Goal: Task Accomplishment & Management: Use online tool/utility

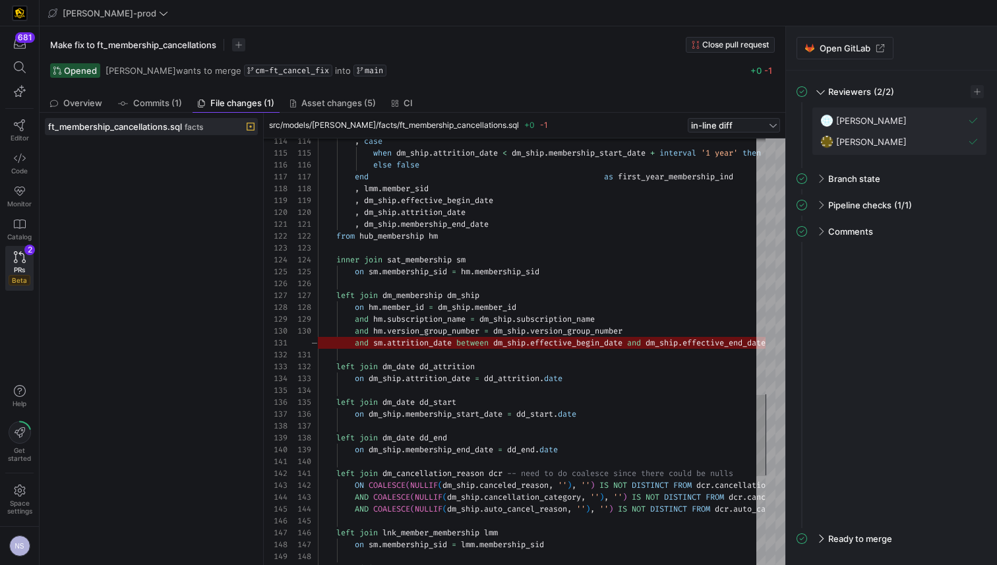
scroll to position [59, 0]
click at [10, 170] on link "Code" at bounding box center [19, 163] width 28 height 33
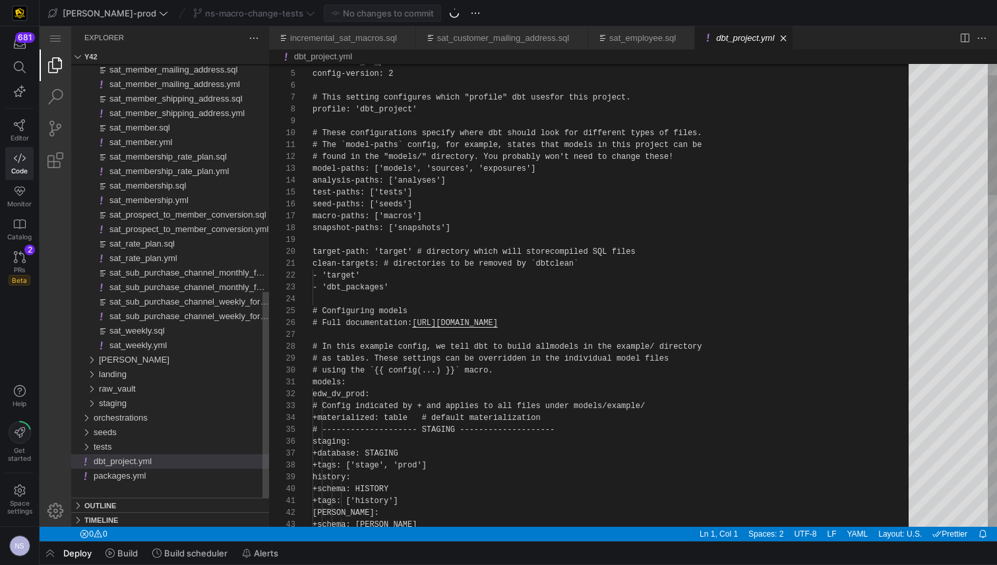
scroll to position [119, 0]
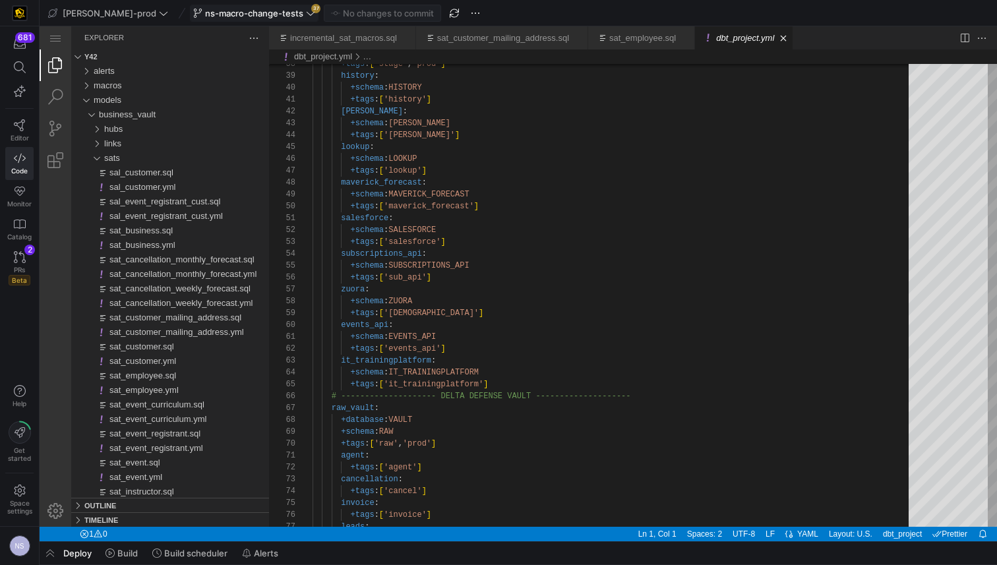
click at [237, 11] on span "ns-macro-change-tests" at bounding box center [254, 13] width 98 height 11
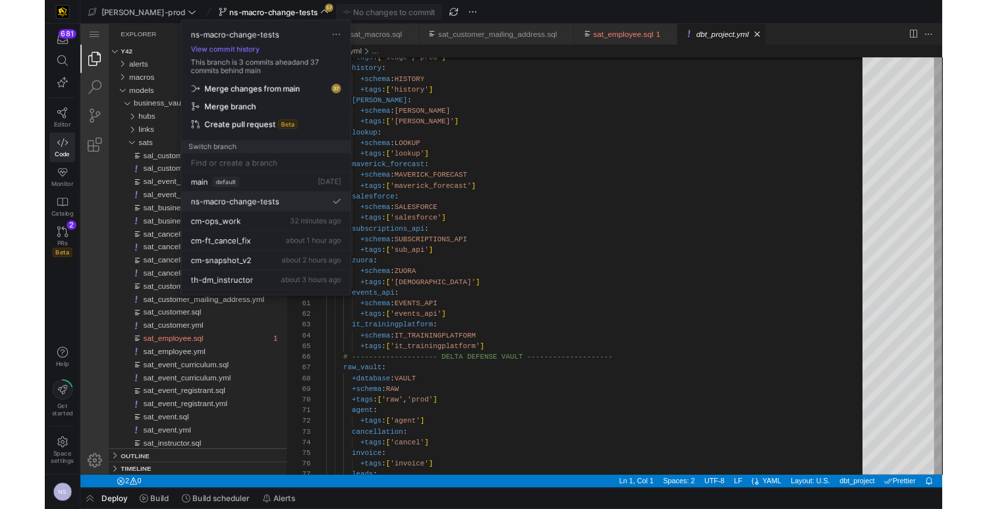
scroll to position [0, 0]
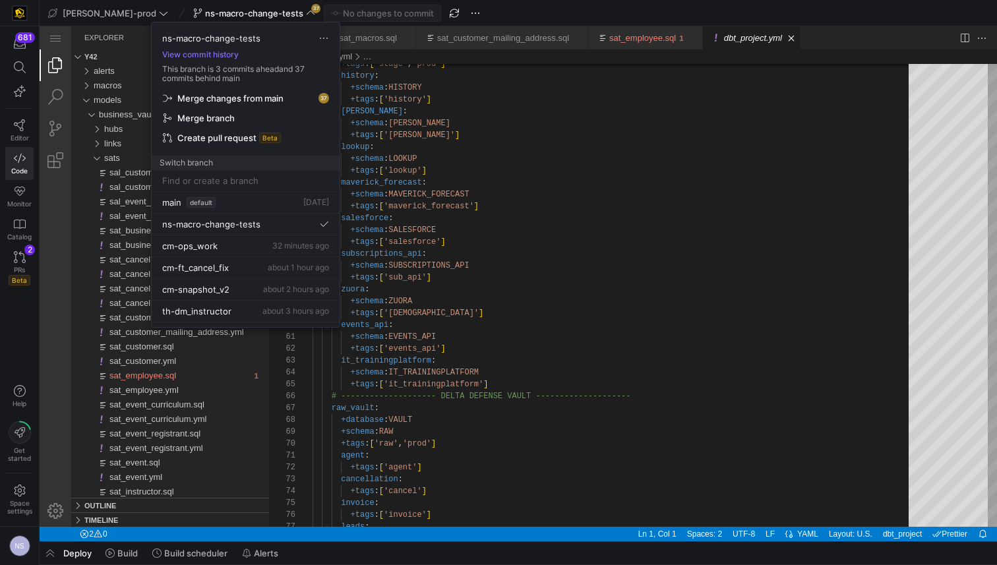
click at [788, 246] on div at bounding box center [498, 282] width 997 height 565
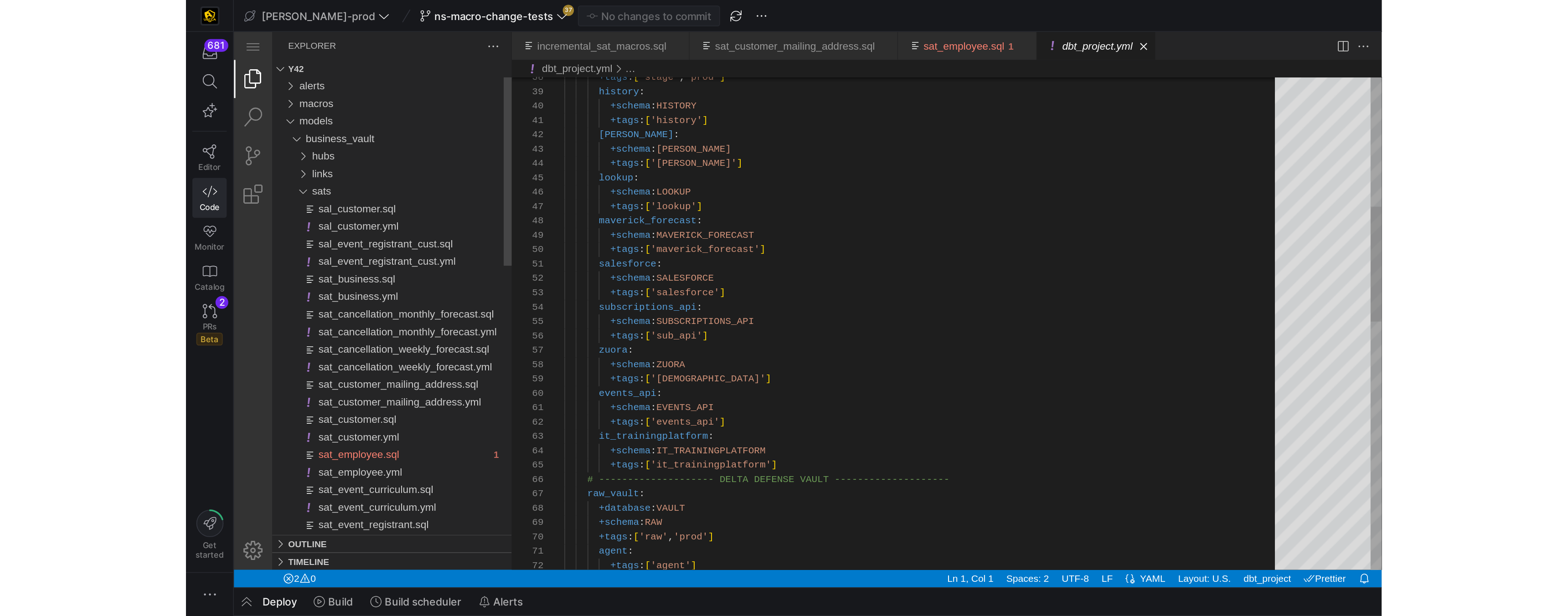
scroll to position [82, 0]
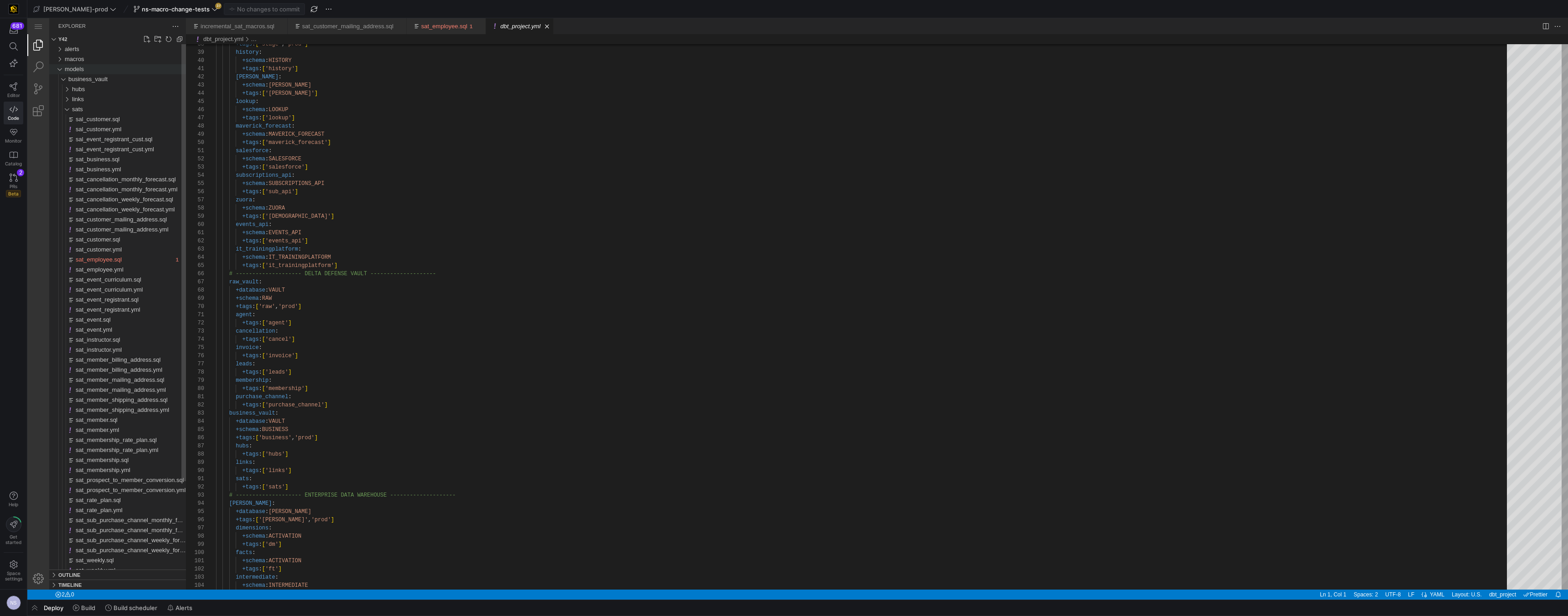
click at [79, 70] on span "models" at bounding box center [75, 69] width 19 height 7
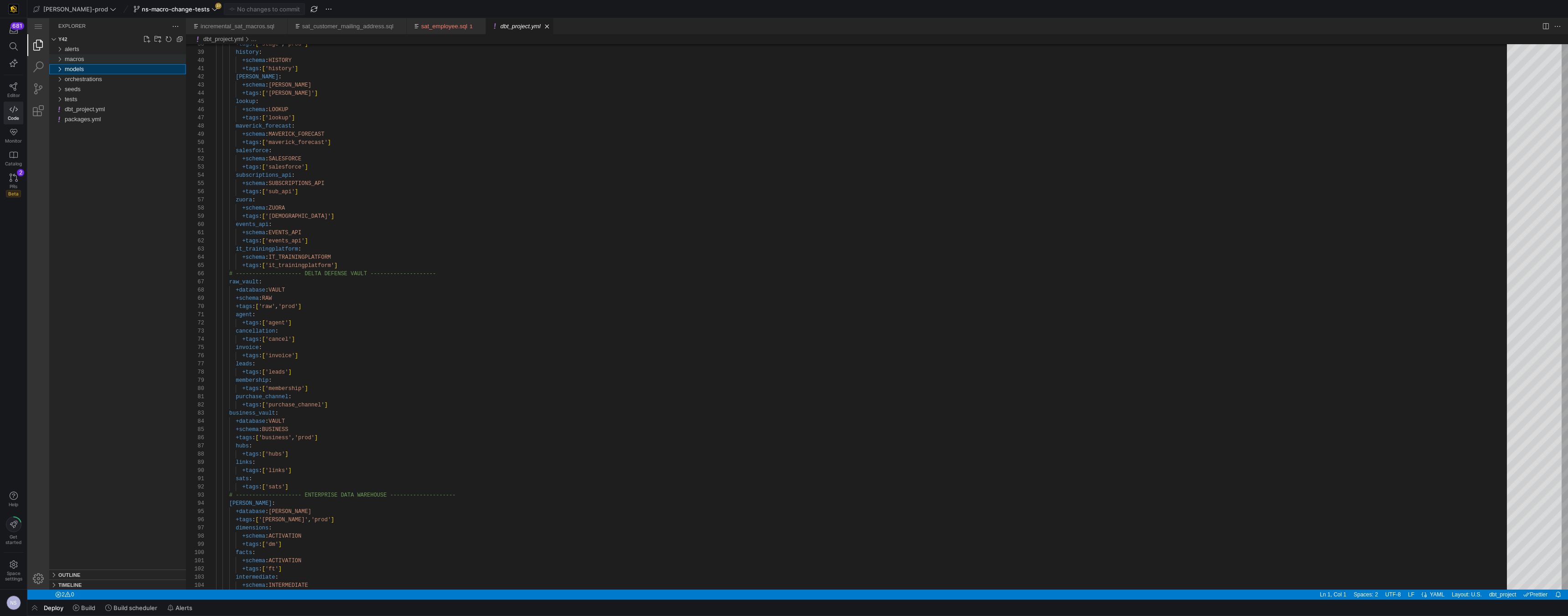
click at [75, 58] on span "macros" at bounding box center [75, 59] width 19 height 7
click at [109, 85] on div "incremental_sat_macros.sql" at bounding box center [127, 89] width 118 height 10
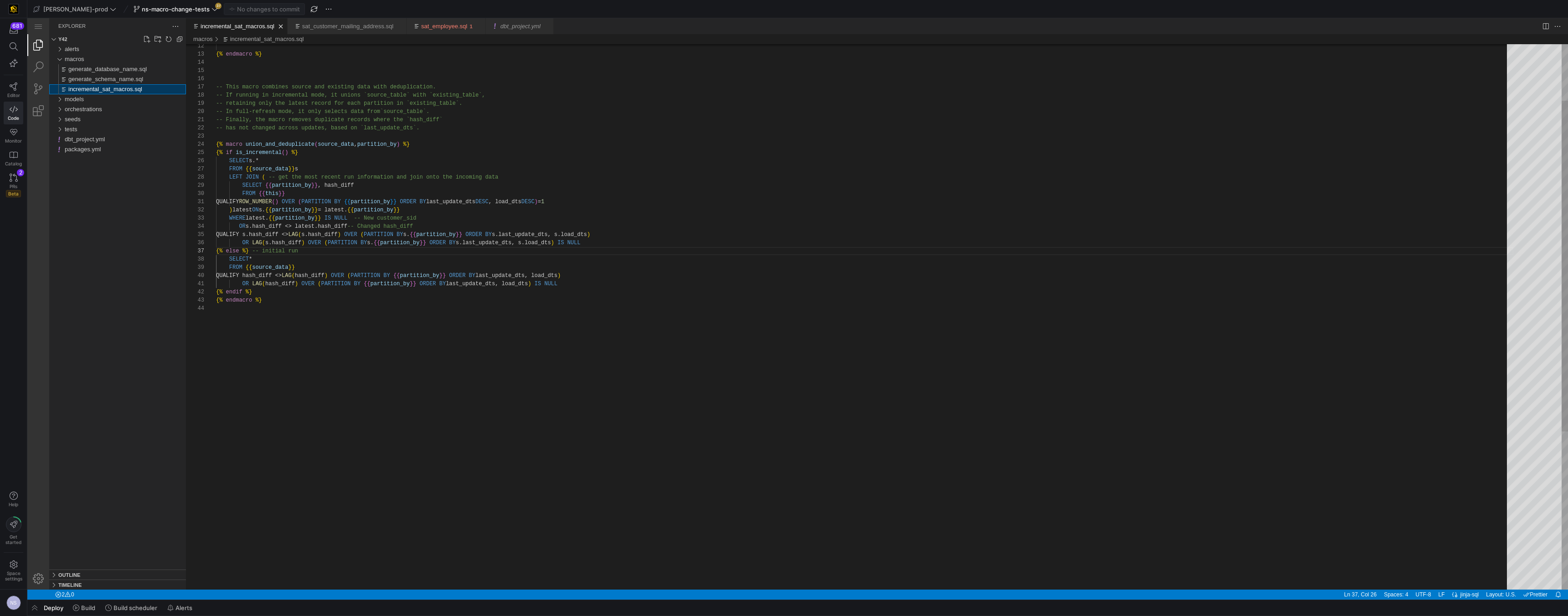
scroll to position [82, 82]
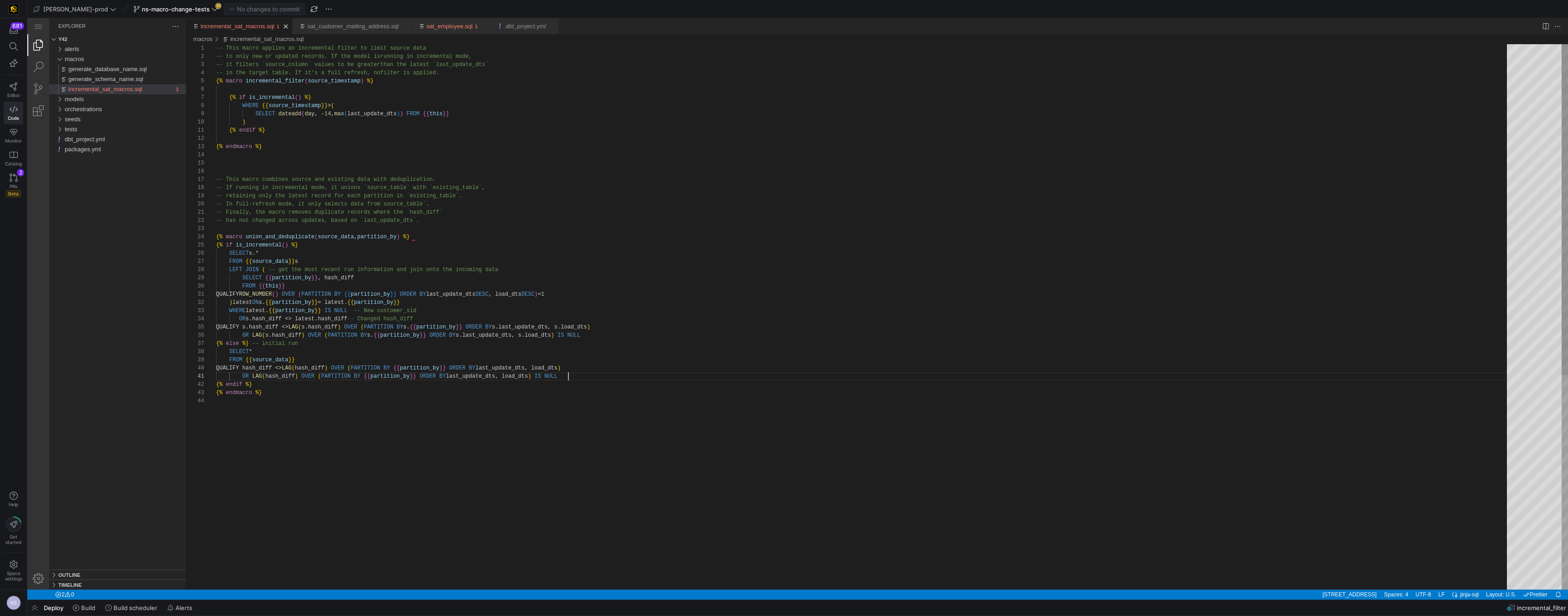
click at [673, 376] on div "{% endmacro %} -- This macro combines source and existing data wi th deduplicat…" at bounding box center [865, 493] width 1298 height 898
type textarea "QUALIFY ROW_NUMBER() OVER (PARTITION BY {{ partition_by }} ORDER BY last_update…"
click at [636, 295] on div "{% endmacro %} -- This macro combines source and existing data wi th deduplicat…" at bounding box center [865, 493] width 1298 height 898
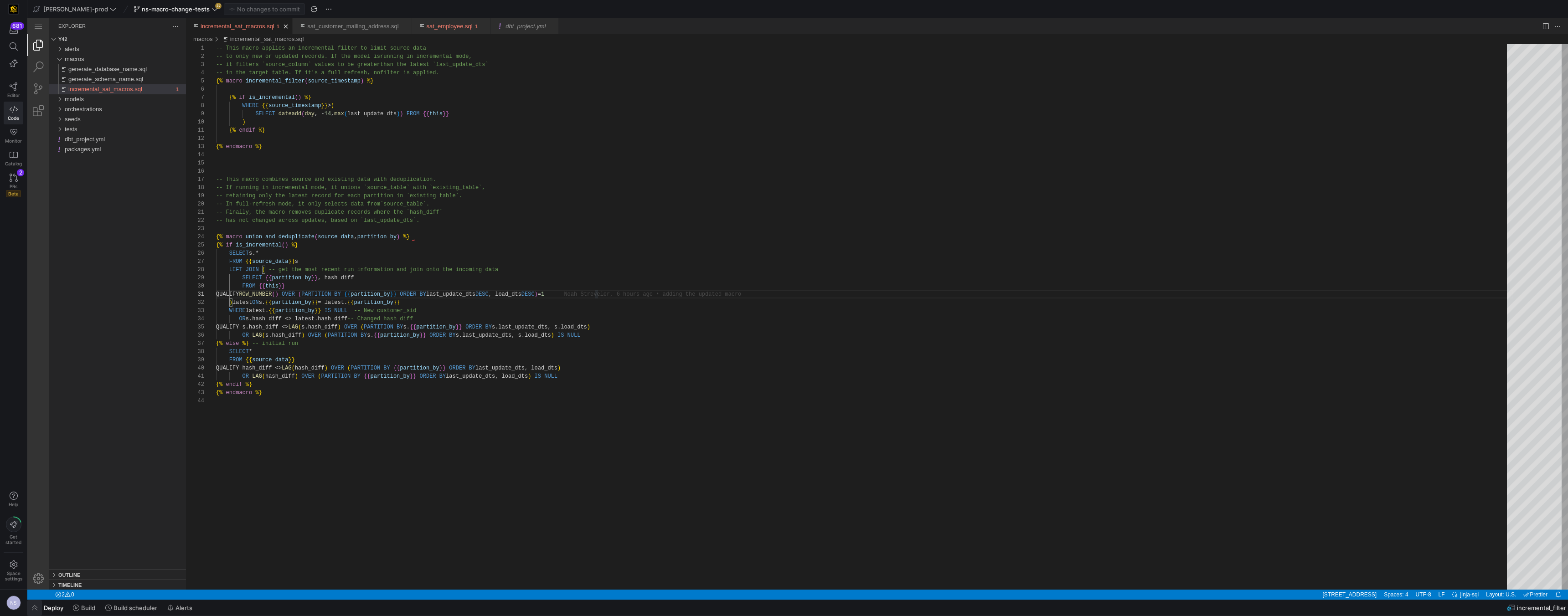
click at [35, 390] on span "button" at bounding box center [35, 608] width 15 height 15
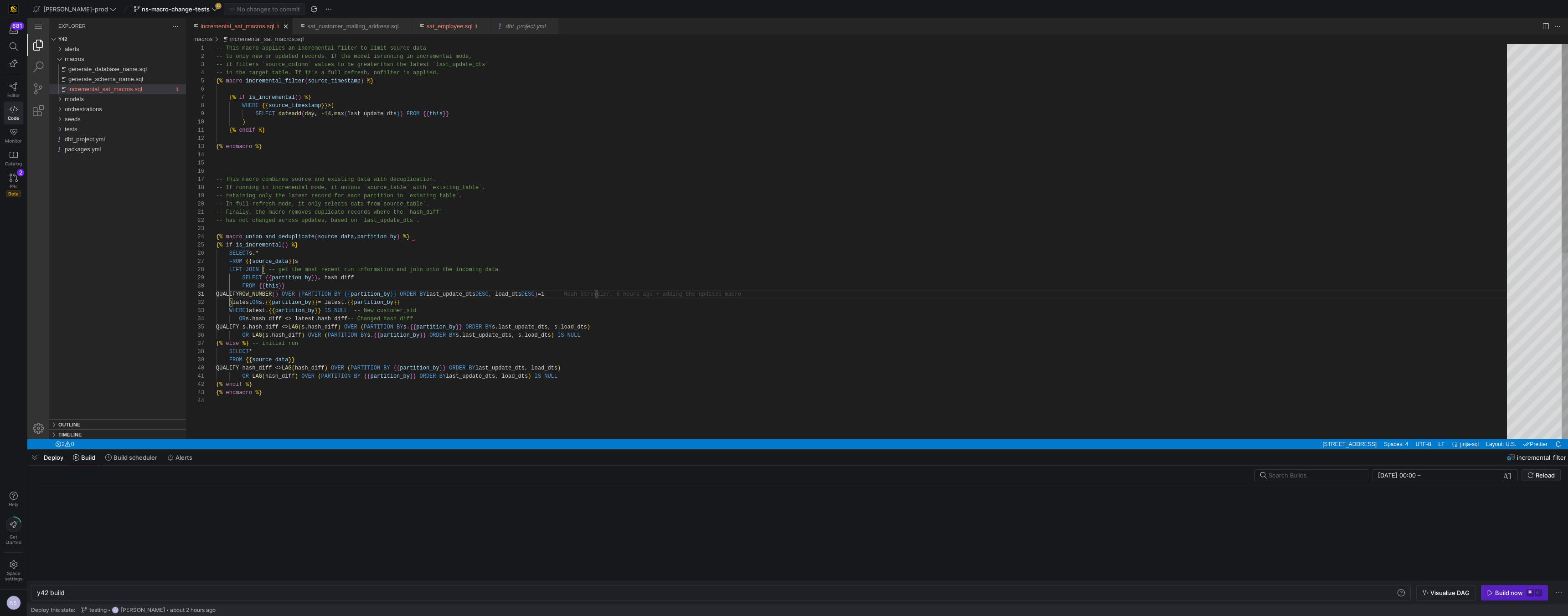
scroll to position [0, 28]
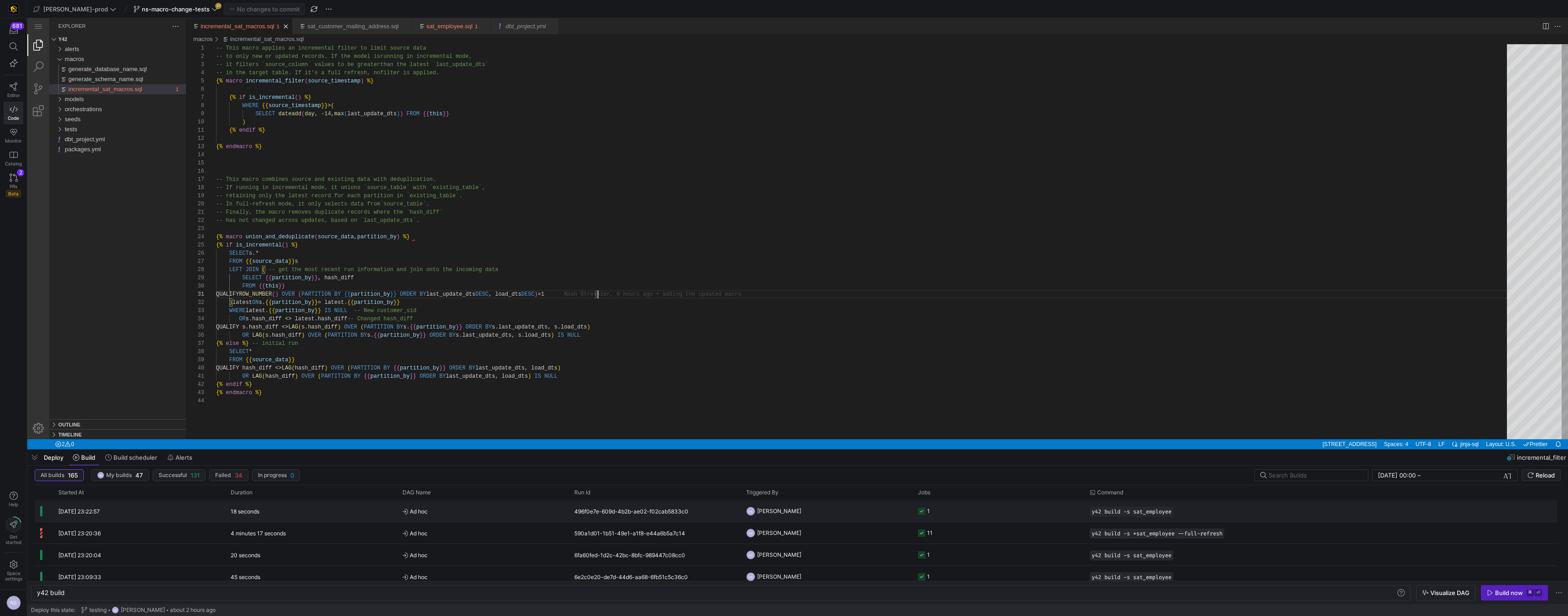
click at [689, 390] on y42-job-status-cell-renderer "1" at bounding box center [998, 511] width 161 height 21
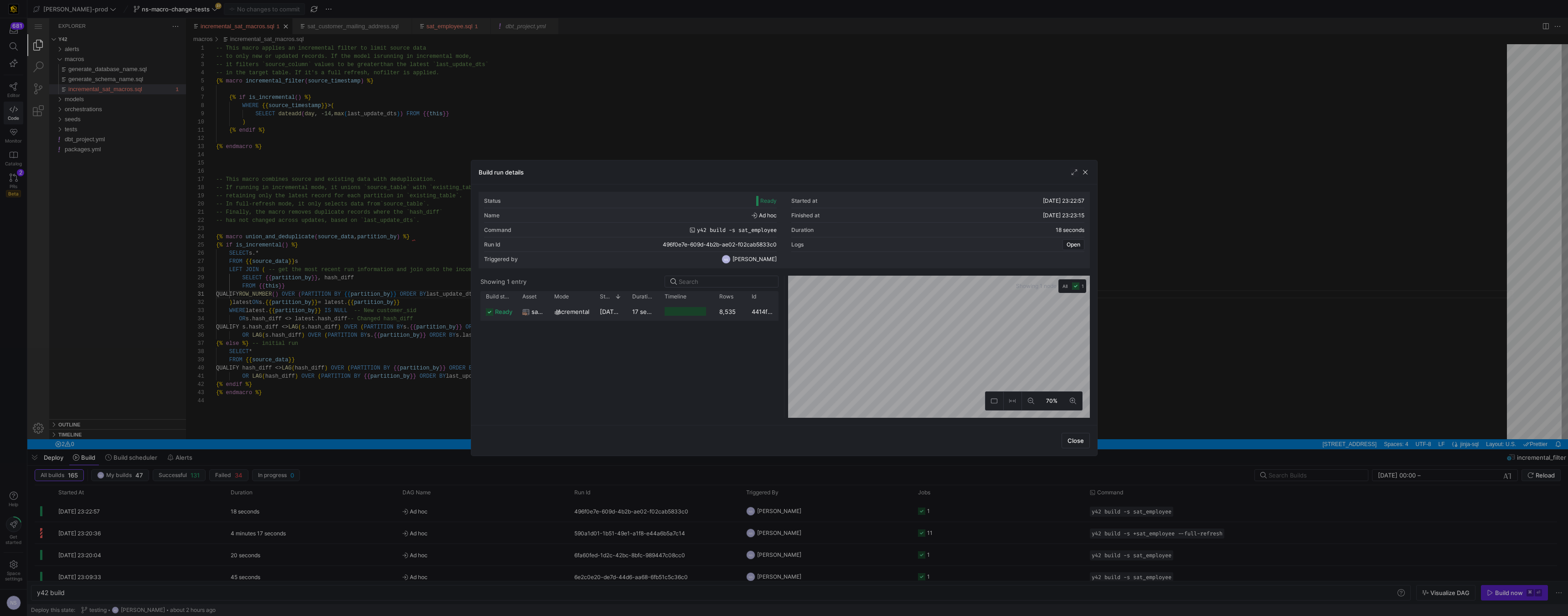
click at [158, 136] on div at bounding box center [93, 131] width 131 height 10
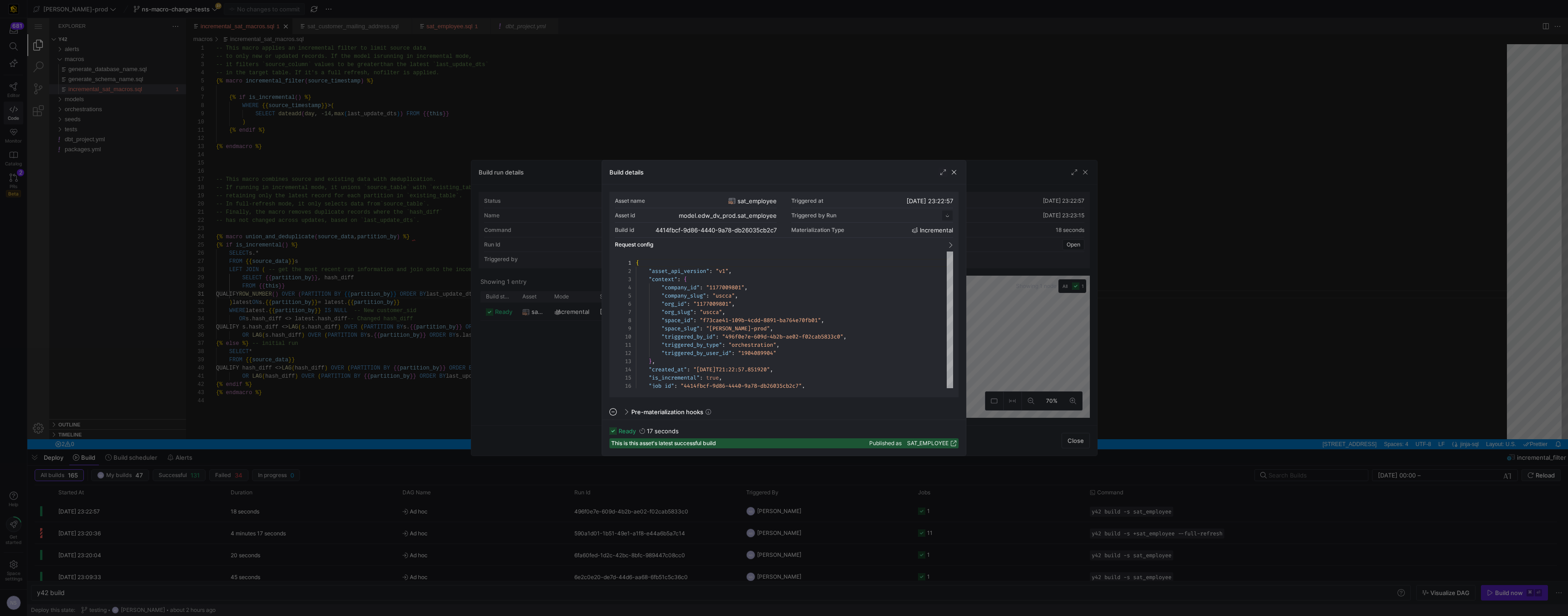
scroll to position [82, 0]
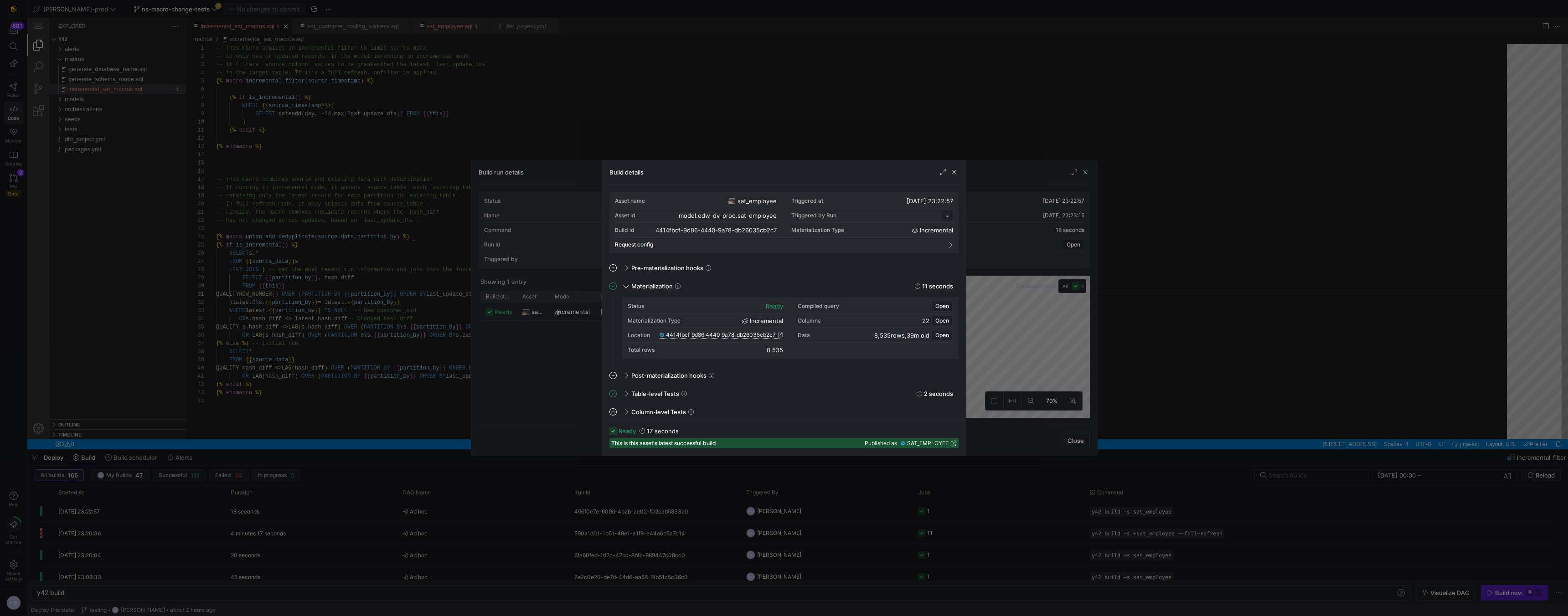
click at [689, 333] on span "4414fbcf_9d86_4440_9a78_db26035cb2c7" at bounding box center [721, 335] width 110 height 6
click at [689, 306] on span "Open" at bounding box center [942, 306] width 14 height 6
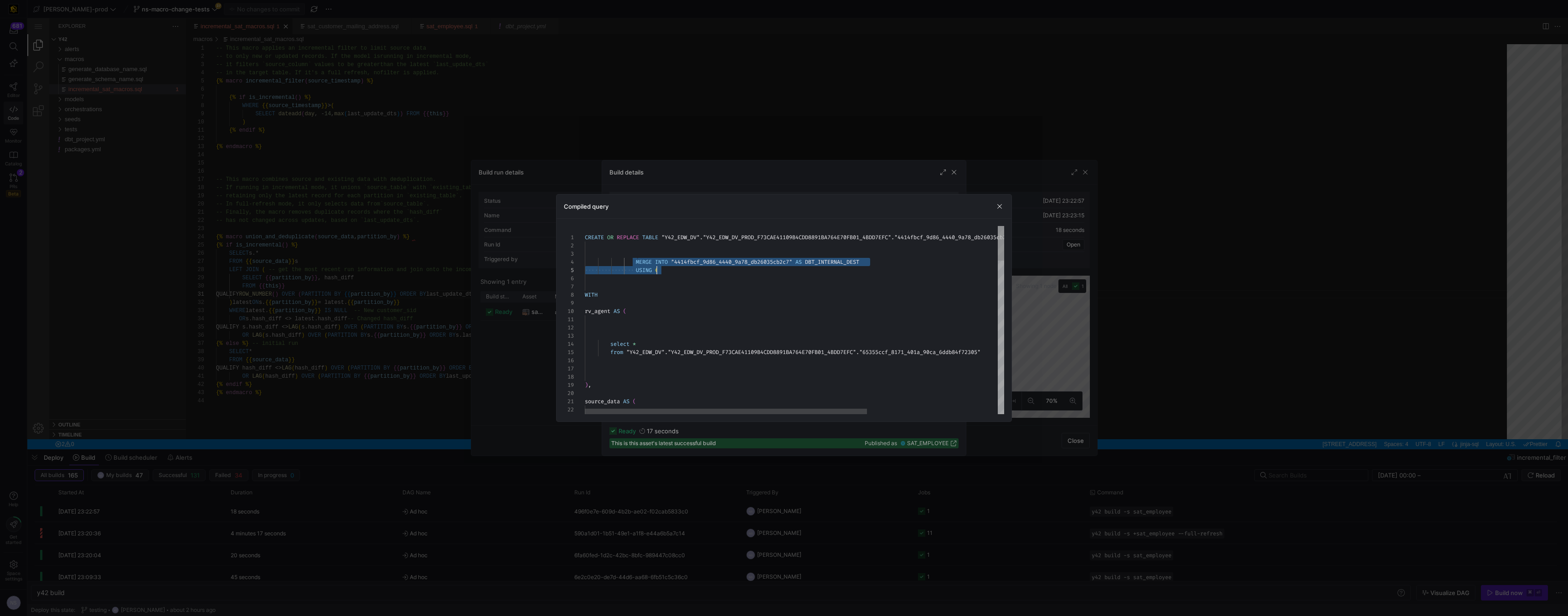
scroll to position [25, 75]
drag, startPoint x: 637, startPoint y: 260, endPoint x: 692, endPoint y: 285, distance: 60.4
drag, startPoint x: 1074, startPoint y: 336, endPoint x: 1089, endPoint y: 336, distance: 15.0
click at [689, 336] on div at bounding box center [784, 308] width 1568 height 616
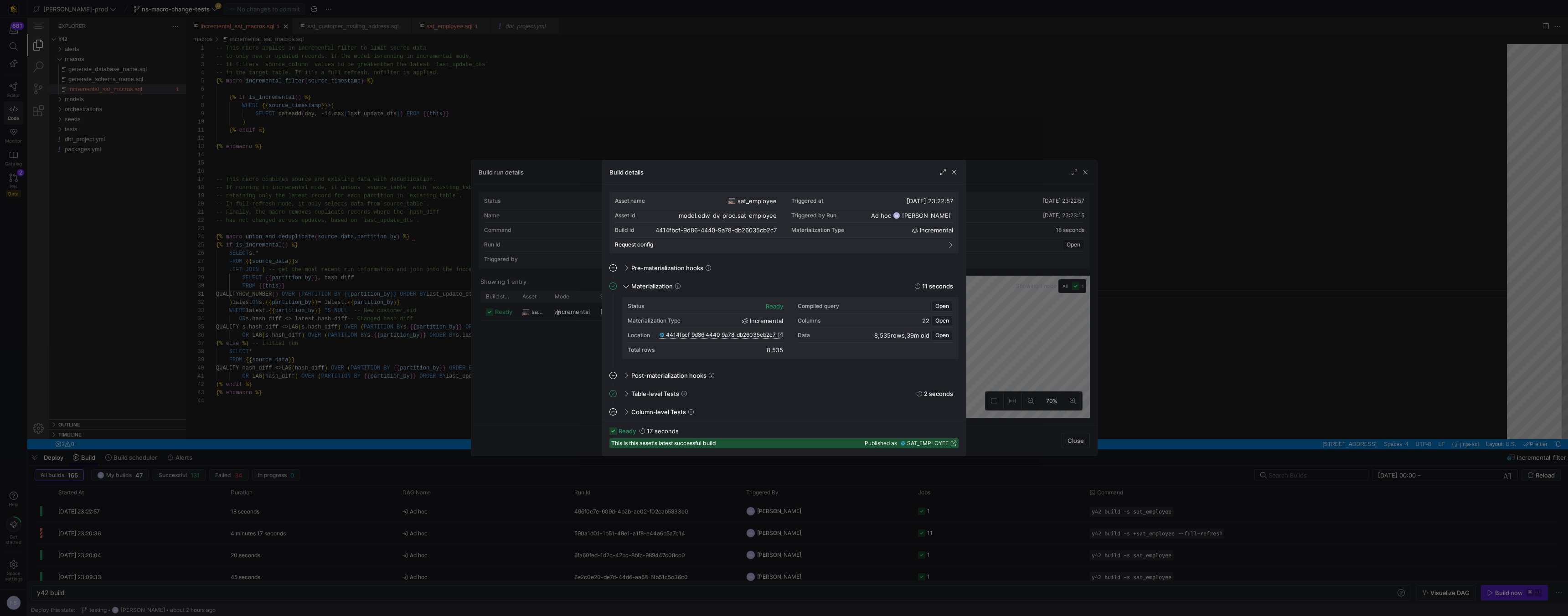
click at [689, 336] on div at bounding box center [784, 308] width 1568 height 616
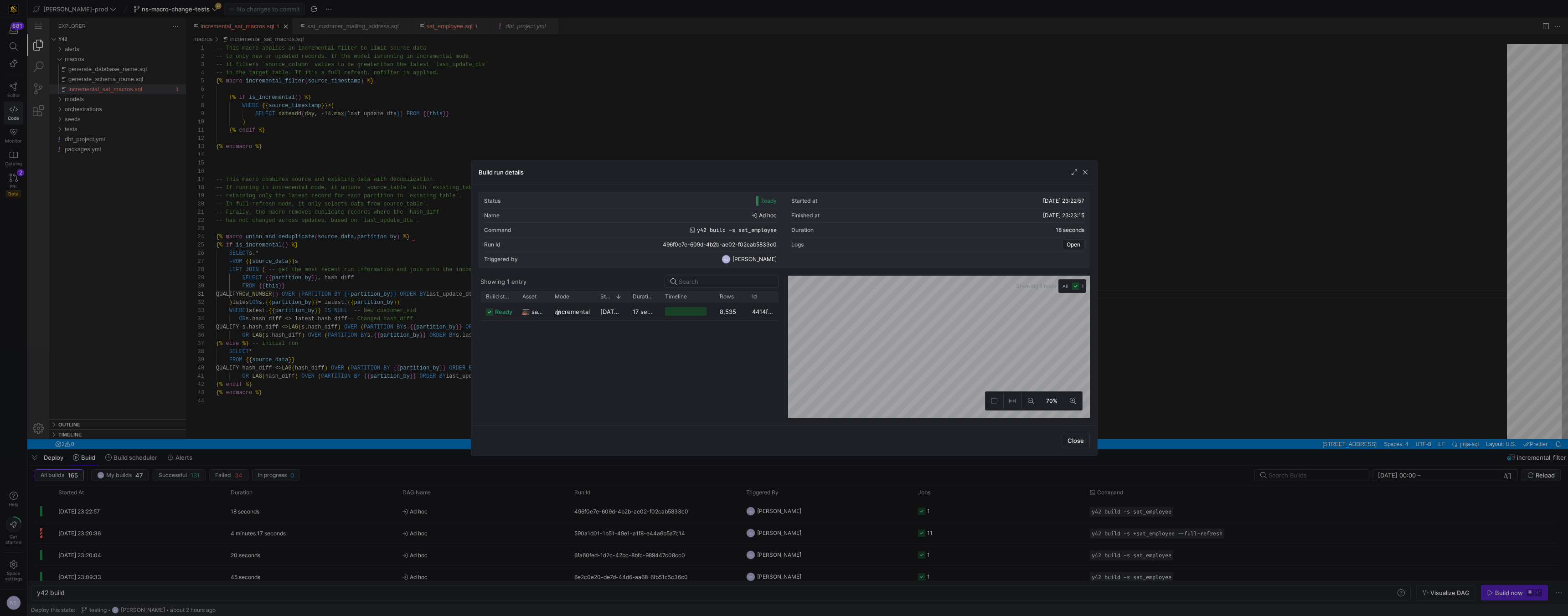
click at [689, 390] on div at bounding box center [784, 308] width 1568 height 616
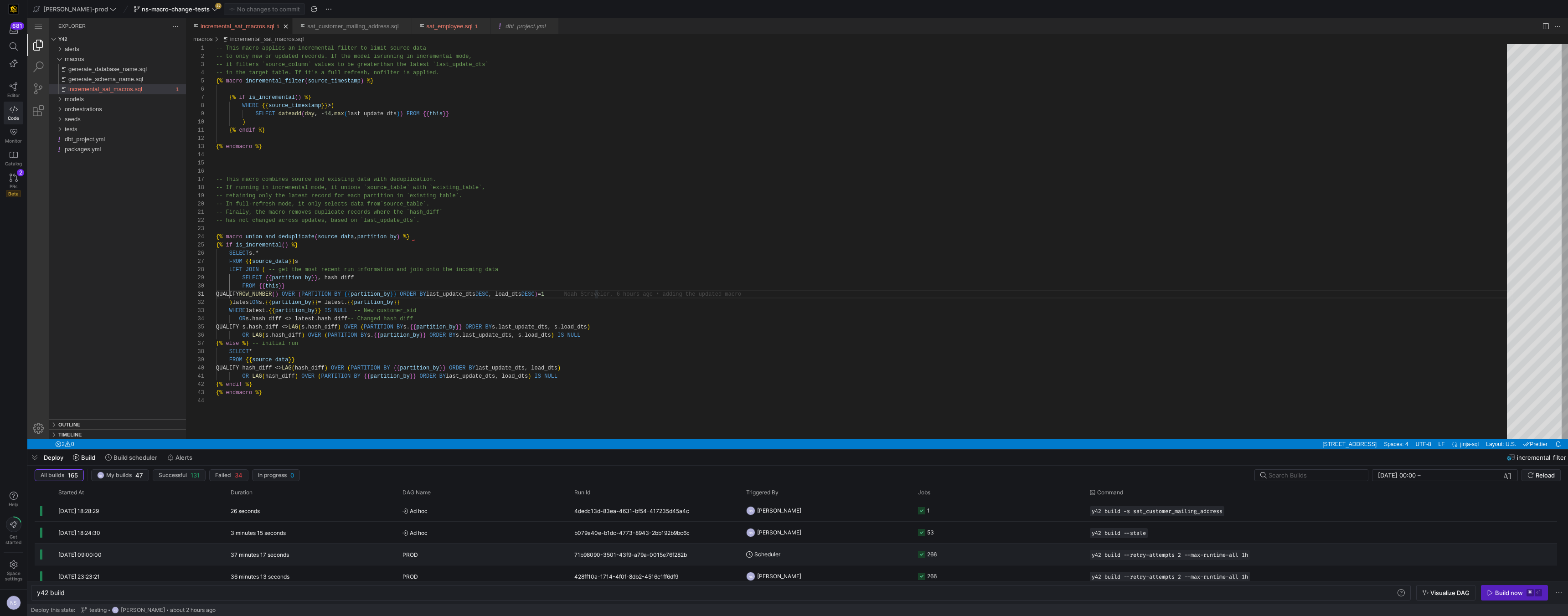
scroll to position [263, 0]
click at [689, 390] on y42-job-status-cell-renderer "53" at bounding box center [998, 532] width 161 height 21
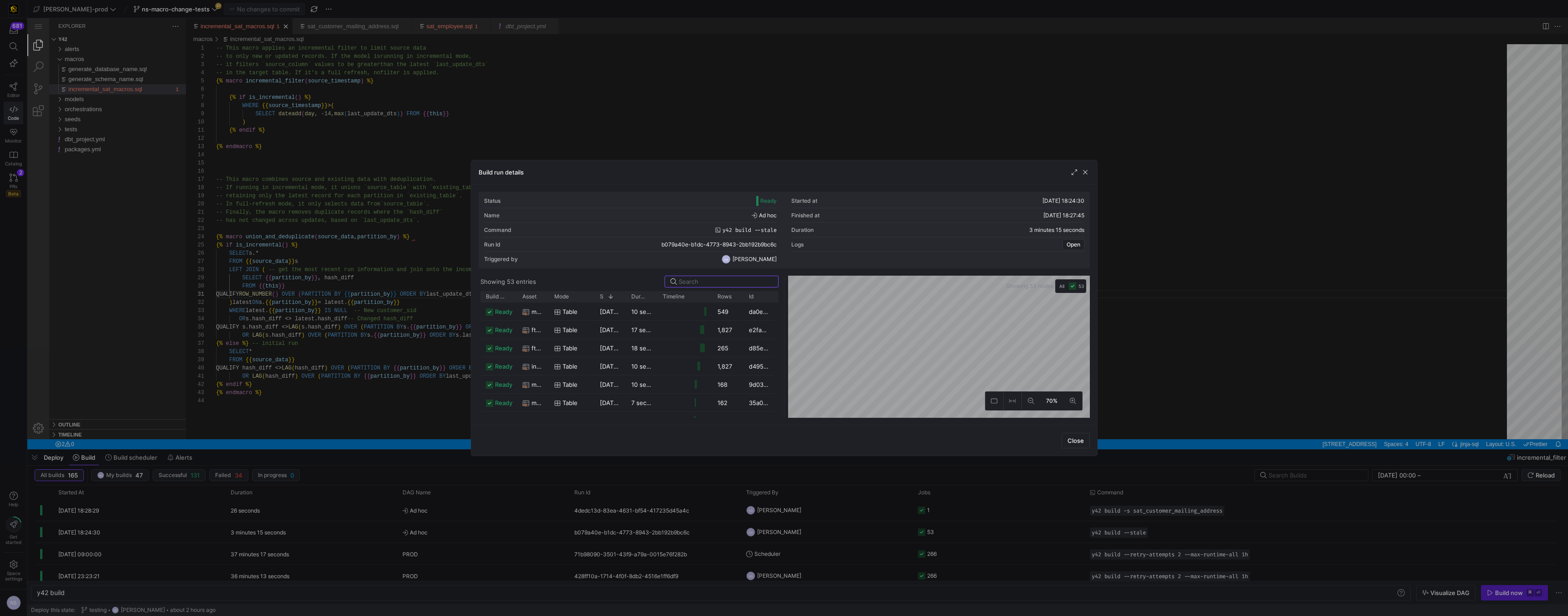
click at [689, 326] on div at bounding box center [784, 308] width 1568 height 616
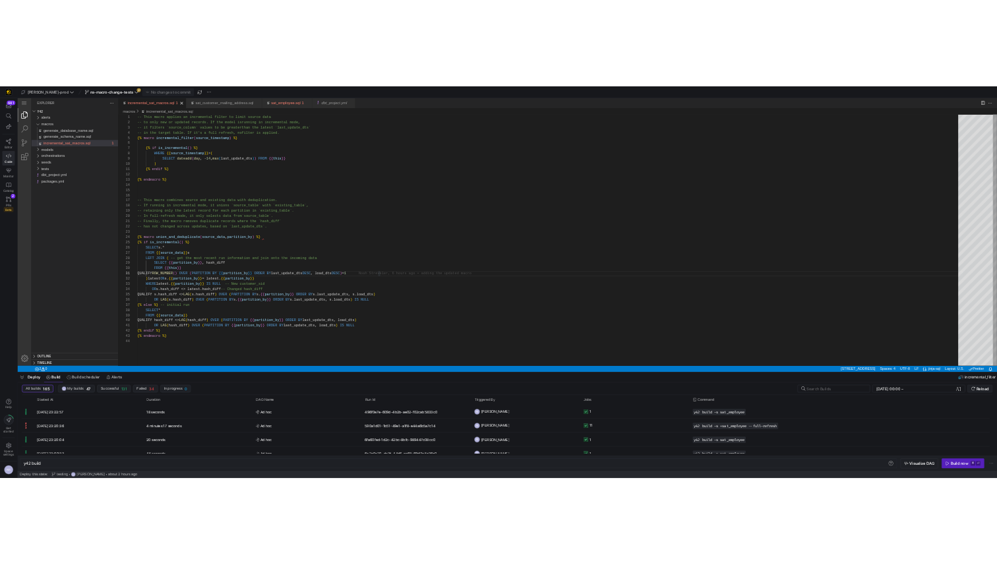
scroll to position [0, 40]
